Goal: Information Seeking & Learning: Learn about a topic

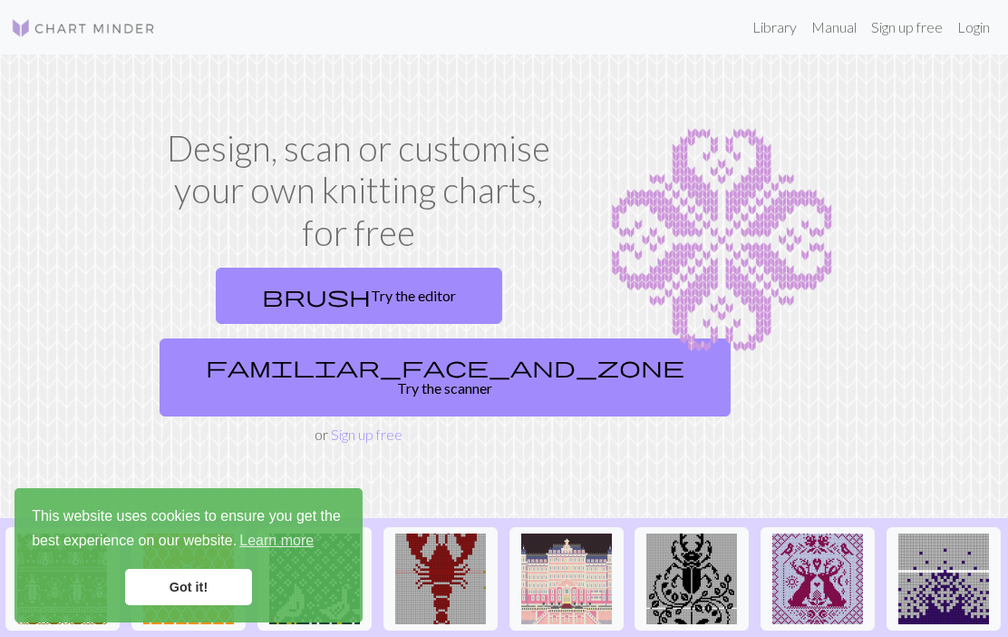
click at [783, 23] on link "Library" at bounding box center [774, 27] width 59 height 36
click at [199, 596] on link "Got it!" at bounding box center [188, 587] width 127 height 36
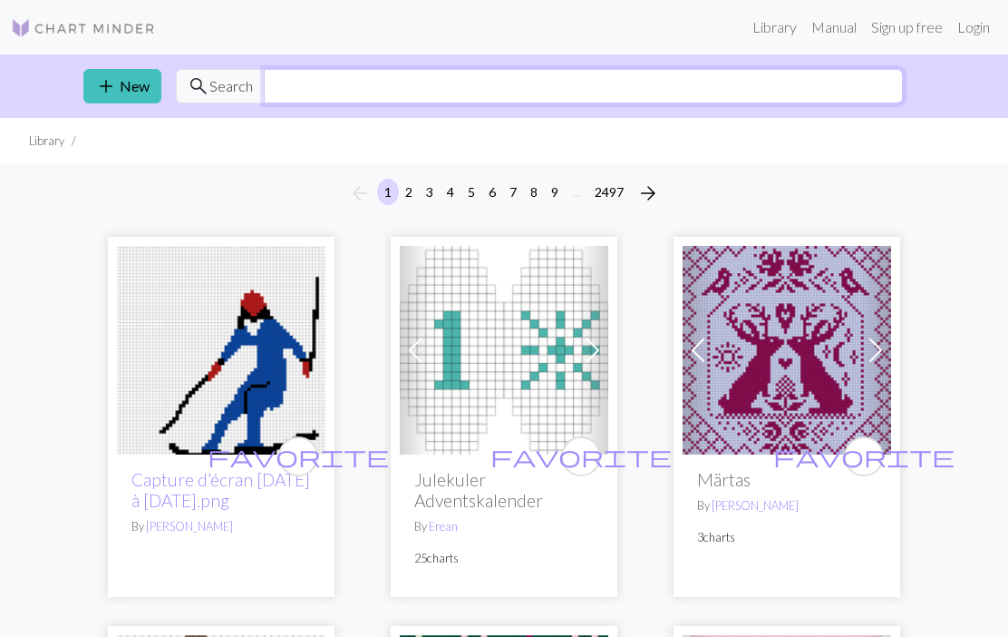
click at [751, 95] on input "text" at bounding box center [583, 86] width 639 height 34
type input "Y"
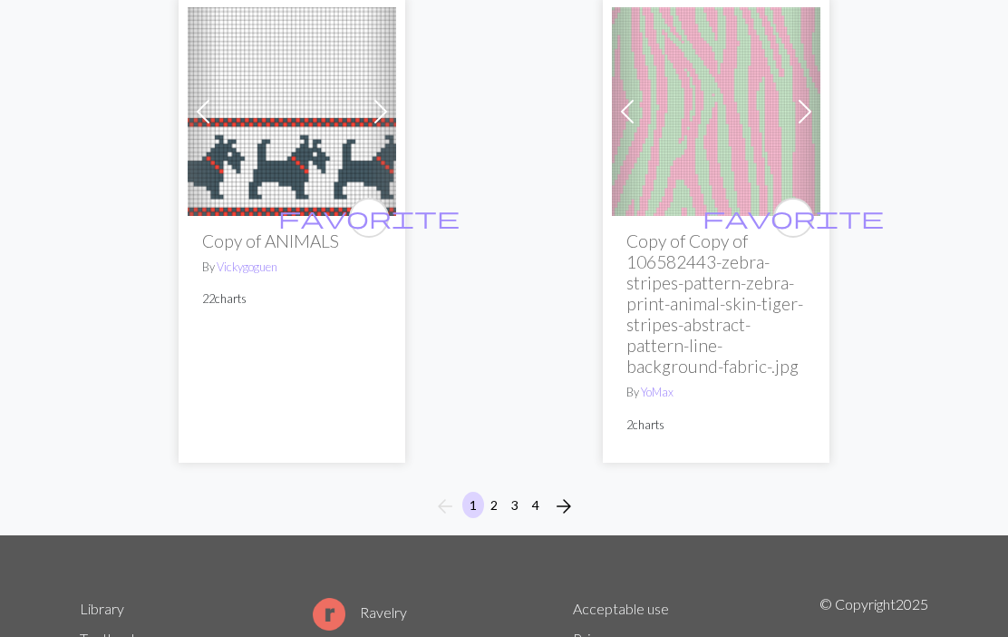
scroll to position [7151, 0]
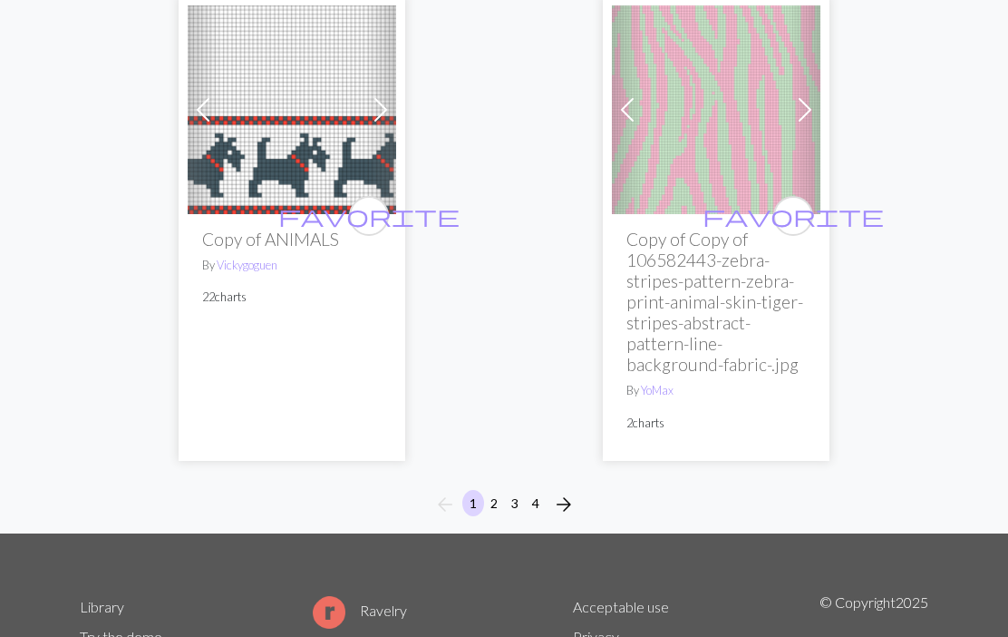
click at [500, 491] on button "2" at bounding box center [494, 504] width 22 height 26
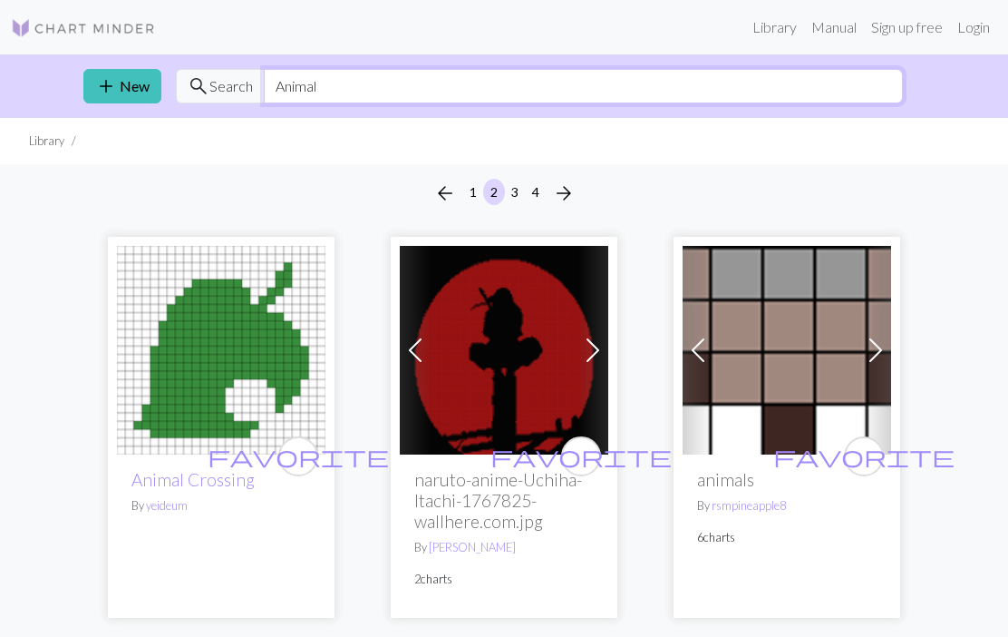
click at [794, 97] on input "Animal" at bounding box center [583, 86] width 639 height 34
type input "A"
type input "Medieval"
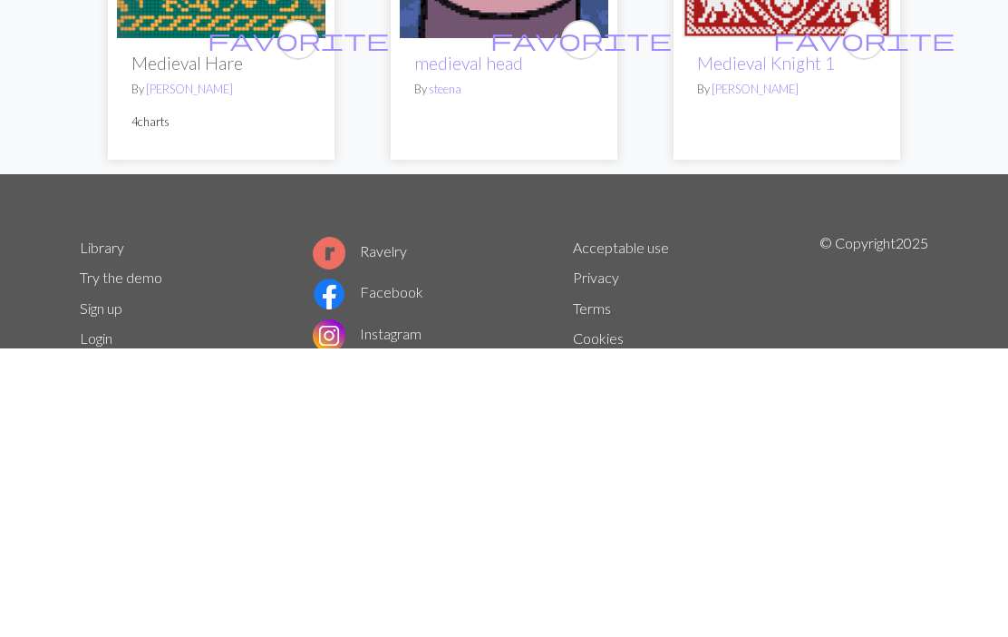
scroll to position [6046, 0]
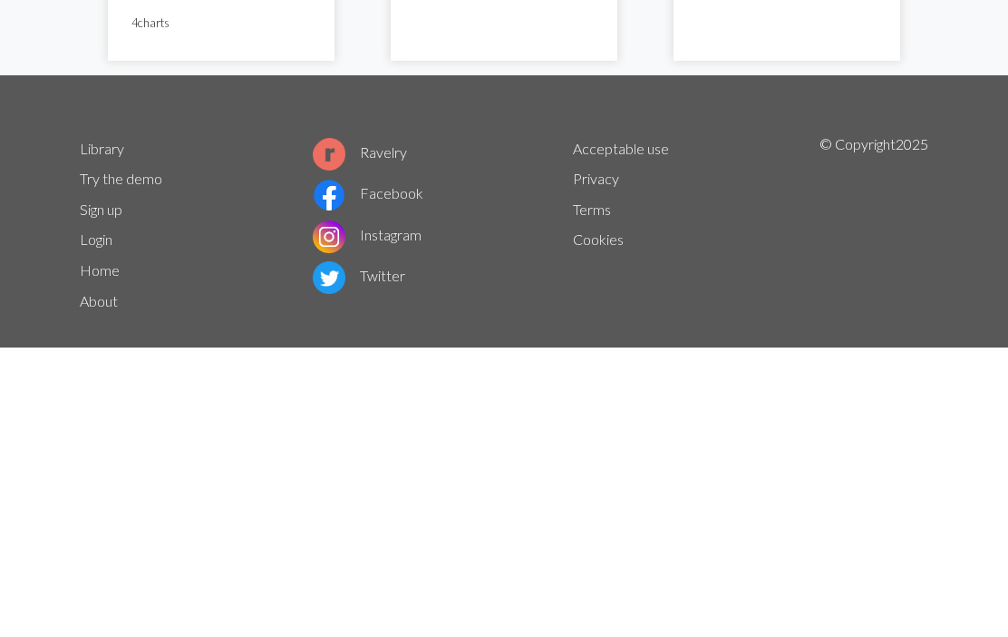
click at [388, 433] on link "Ravelry" at bounding box center [360, 441] width 94 height 17
